Goal: Task Accomplishment & Management: Complete application form

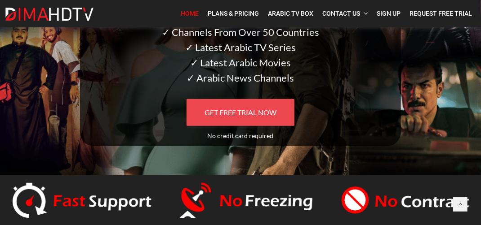
click at [229, 114] on span "GET FREE TRIAL NOW" at bounding box center [240, 112] width 72 height 9
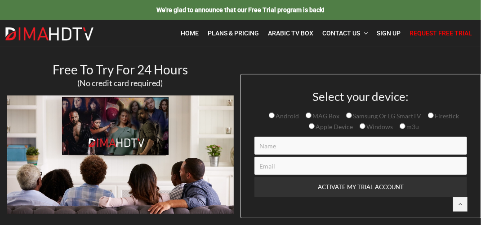
click at [276, 142] on input "Contact form" at bounding box center [360, 146] width 212 height 18
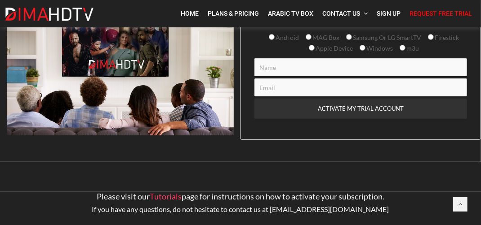
scroll to position [90, 0]
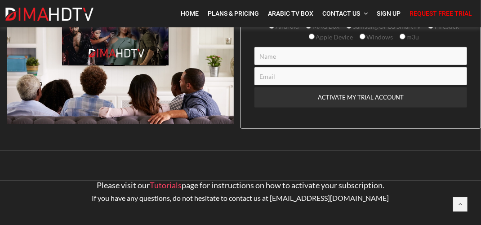
click at [270, 58] on input "Contact form" at bounding box center [360, 56] width 212 height 18
type input "[PERSON_NAME]"
click at [280, 80] on input "Contact form" at bounding box center [360, 76] width 212 height 18
type input "[EMAIL_ADDRESS][DOMAIN_NAME]"
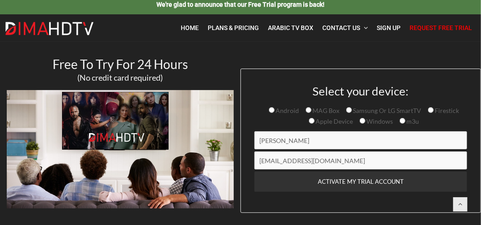
scroll to position [0, 0]
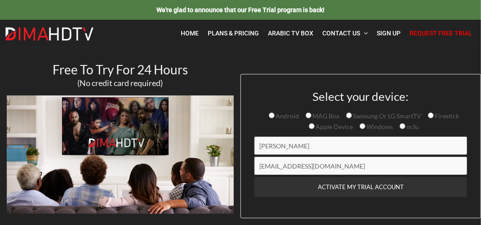
click at [428, 113] on input "Firestick" at bounding box center [431, 116] width 6 height 6
radio input "true"
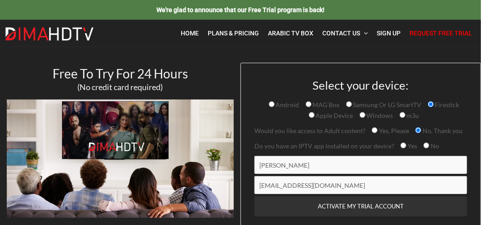
click at [372, 128] on input "Yes, Please" at bounding box center [374, 131] width 6 height 6
radio input "true"
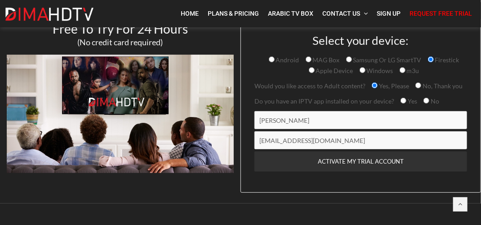
click at [400, 100] on input "Yes" at bounding box center [403, 101] width 6 height 6
radio input "true"
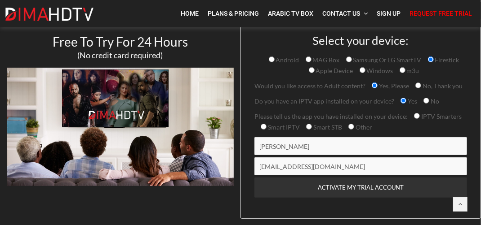
click at [415, 114] on input "IPTV Smarters" at bounding box center [417, 116] width 6 height 6
radio input "true"
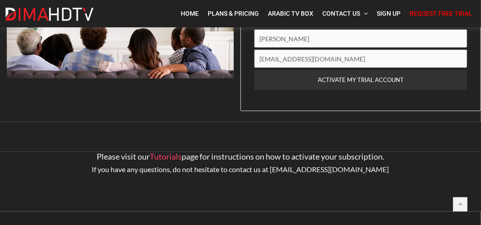
scroll to position [172, 0]
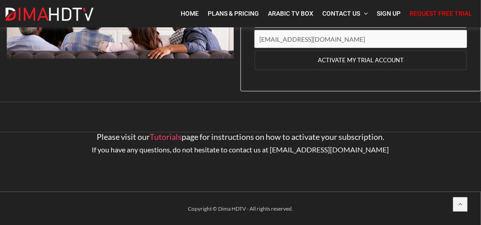
click at [354, 57] on input "ACTIVATE MY TRIAL ACCOUNT" at bounding box center [360, 60] width 212 height 20
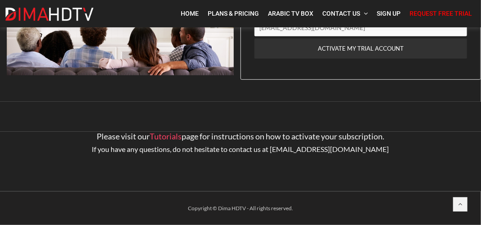
scroll to position [160, 0]
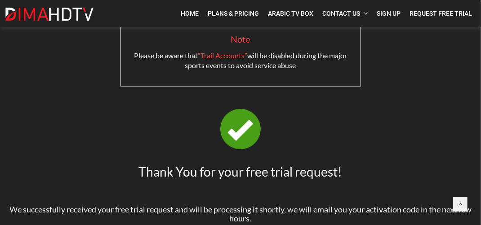
scroll to position [163, 0]
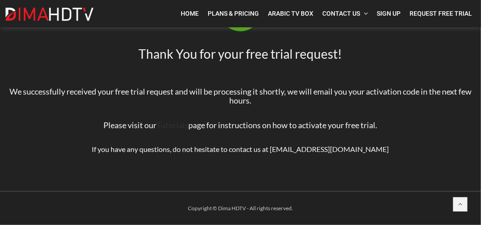
click at [168, 128] on link "Tutorials" at bounding box center [173, 125] width 32 height 10
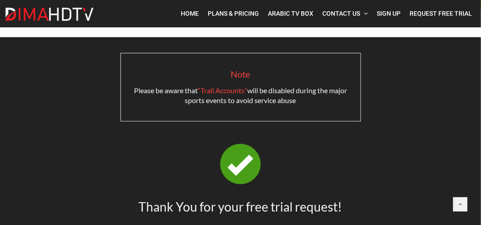
scroll to position [0, 0]
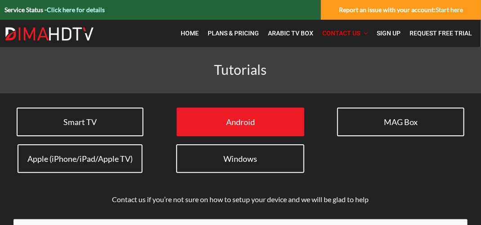
click at [259, 122] on link "Android" at bounding box center [241, 122] width 128 height 29
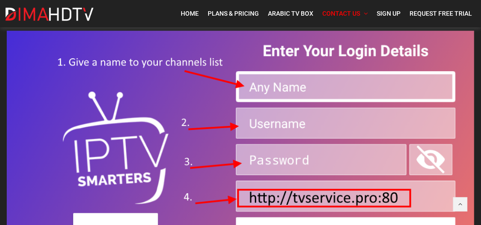
scroll to position [410, 0]
